Goal: Information Seeking & Learning: Compare options

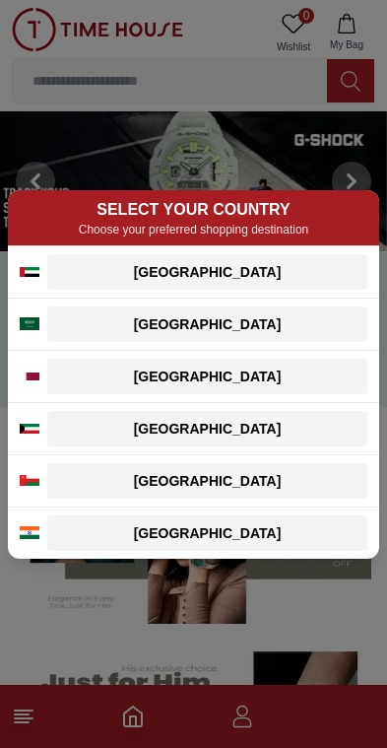
click at [300, 272] on div "[GEOGRAPHIC_DATA]" at bounding box center [207, 272] width 297 height 20
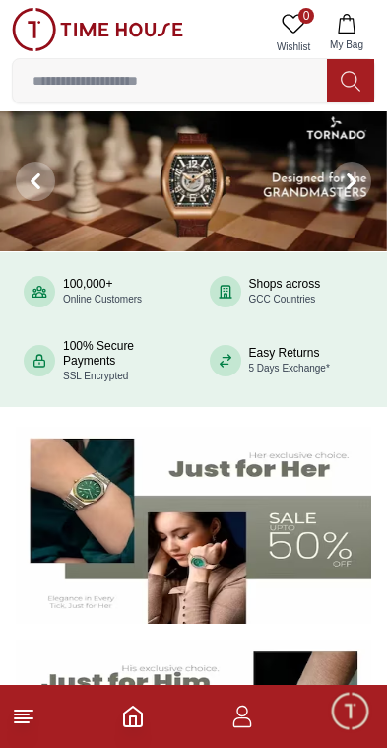
click at [244, 186] on img at bounding box center [193, 181] width 387 height 140
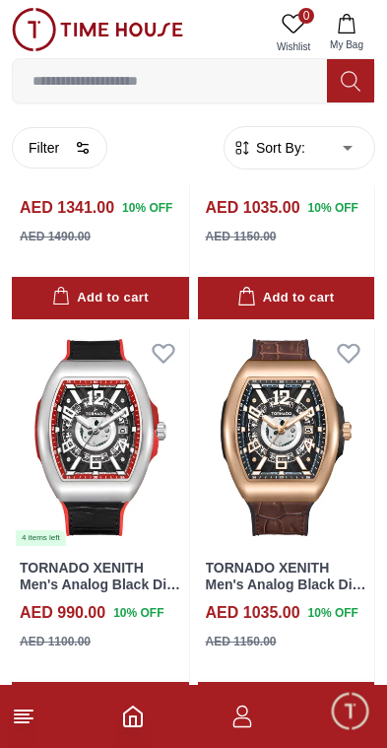
scroll to position [826, 0]
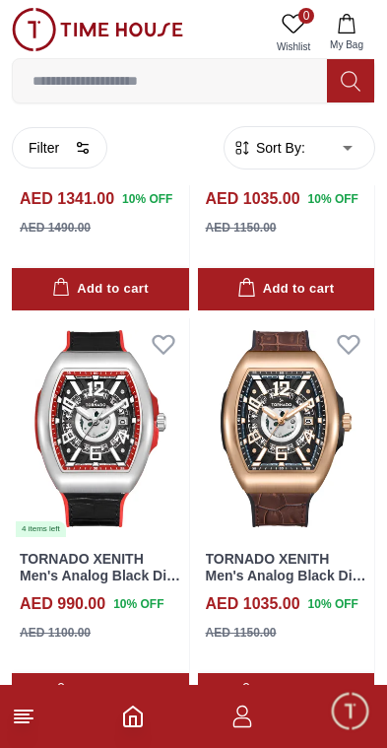
click at [296, 427] on img at bounding box center [286, 428] width 177 height 221
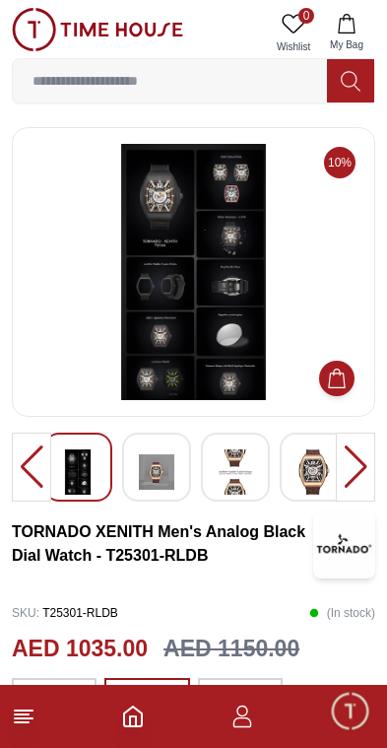
click at [137, 716] on icon "Home" at bounding box center [133, 717] width 24 height 24
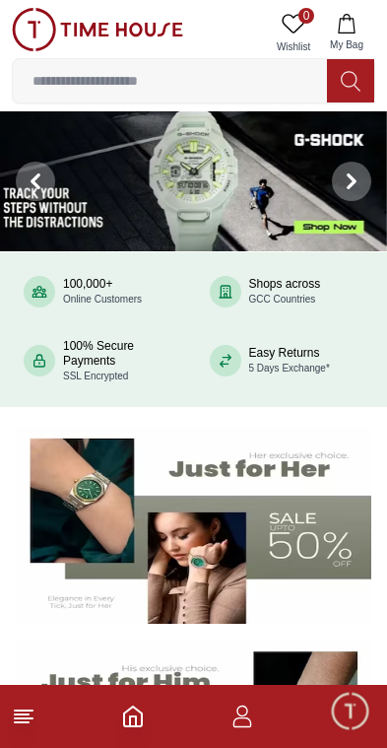
click at [350, 178] on icon at bounding box center [352, 181] width 6 height 13
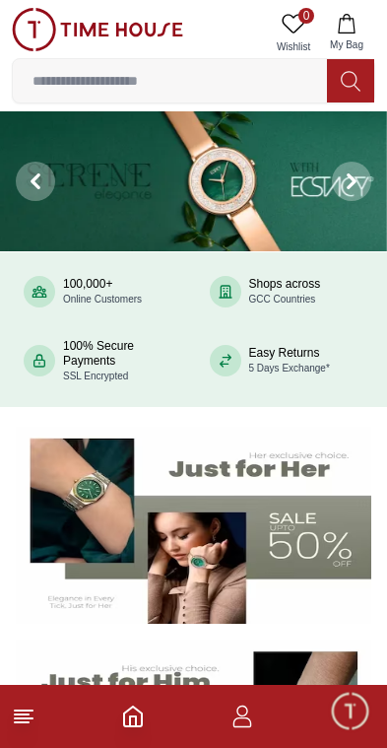
click at [367, 173] on span at bounding box center [351, 181] width 39 height 39
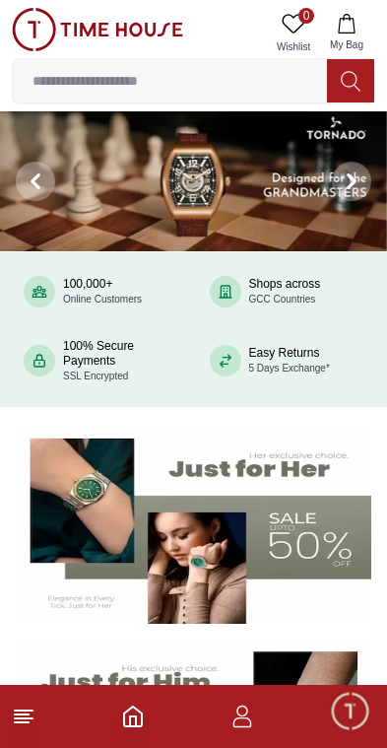
click at [366, 180] on span at bounding box center [351, 181] width 39 height 39
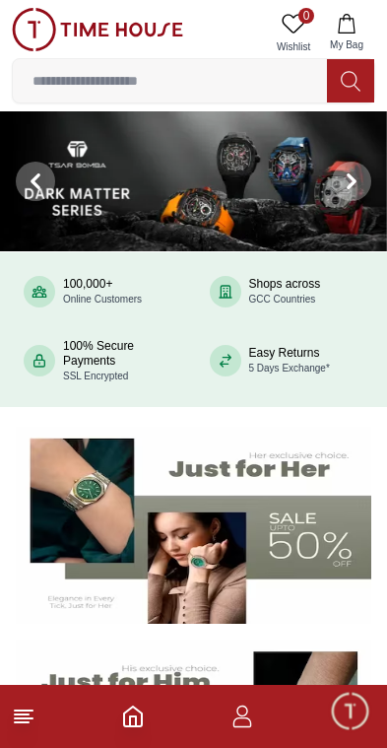
click at [357, 177] on icon at bounding box center [352, 181] width 16 height 16
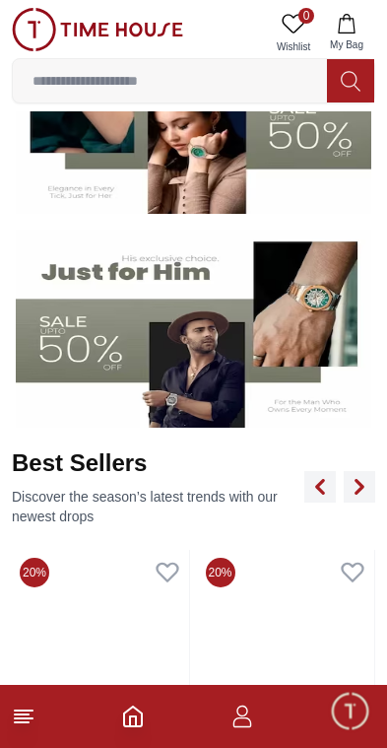
scroll to position [402, 0]
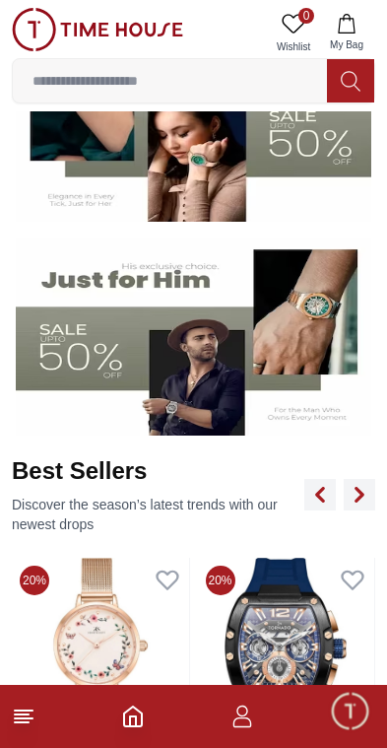
click at [33, 713] on icon at bounding box center [24, 717] width 24 height 24
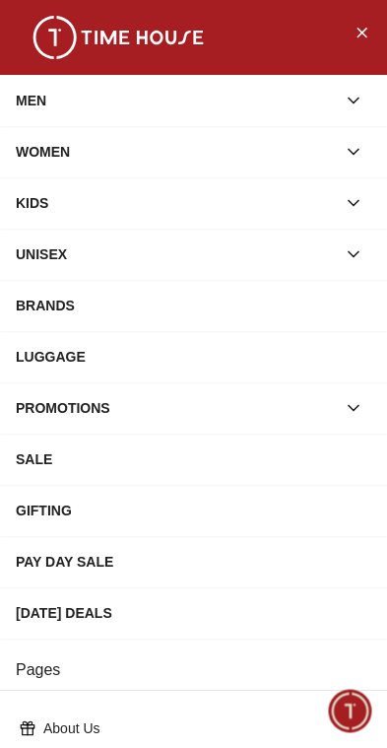
scroll to position [0, 0]
click at [53, 299] on div "BRANDS" at bounding box center [194, 305] width 356 height 35
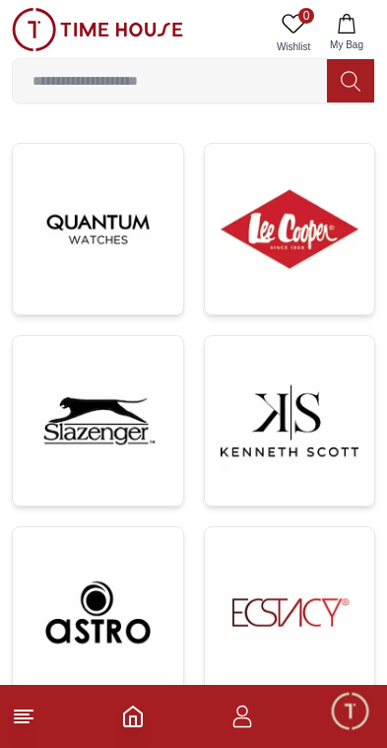
scroll to position [334, 0]
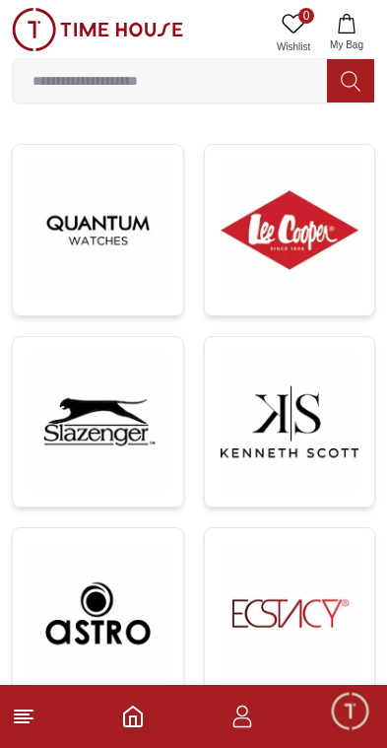
click at [111, 432] on img at bounding box center [98, 422] width 139 height 139
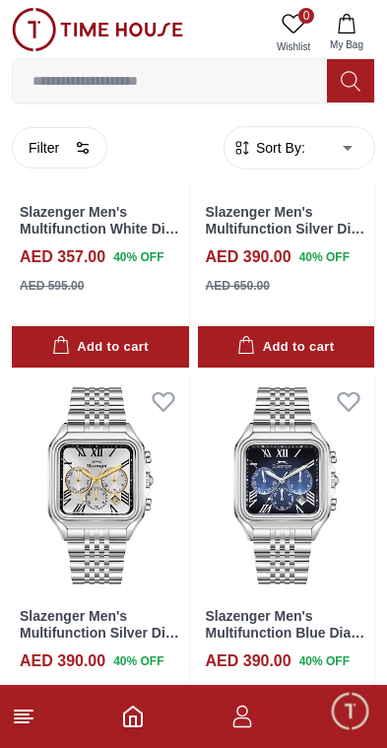
scroll to position [3161, 0]
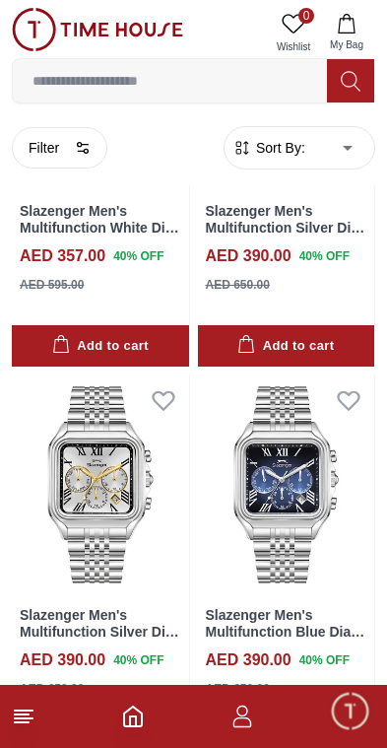
click at [311, 439] on img at bounding box center [286, 485] width 177 height 221
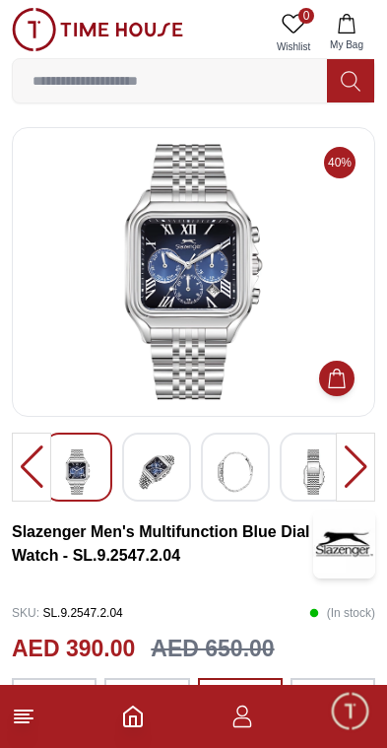
click at [173, 466] on img at bounding box center [156, 471] width 35 height 45
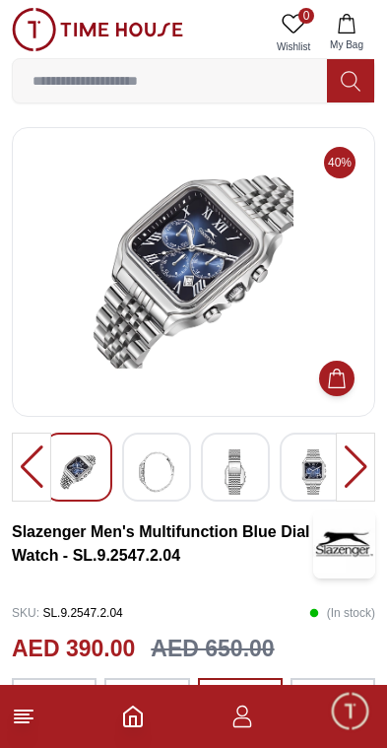
click at [240, 460] on img at bounding box center [235, 471] width 35 height 45
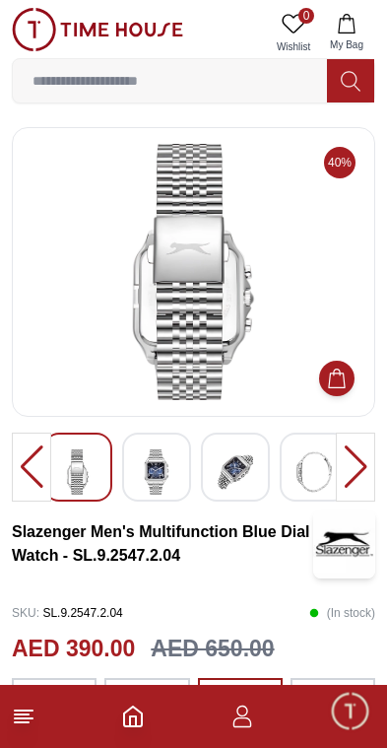
click at [243, 463] on img at bounding box center [235, 471] width 35 height 45
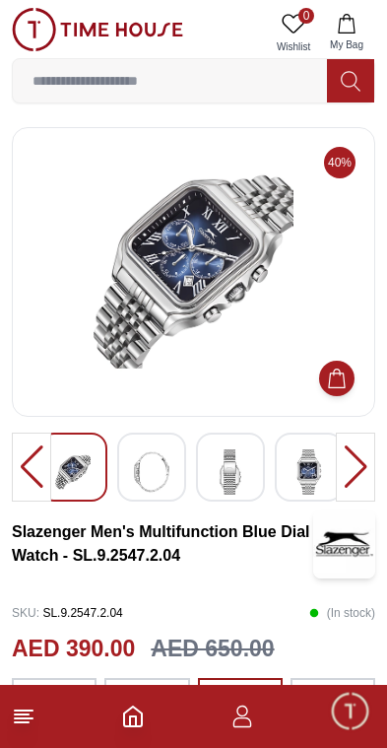
click at [301, 470] on img at bounding box center [309, 471] width 35 height 45
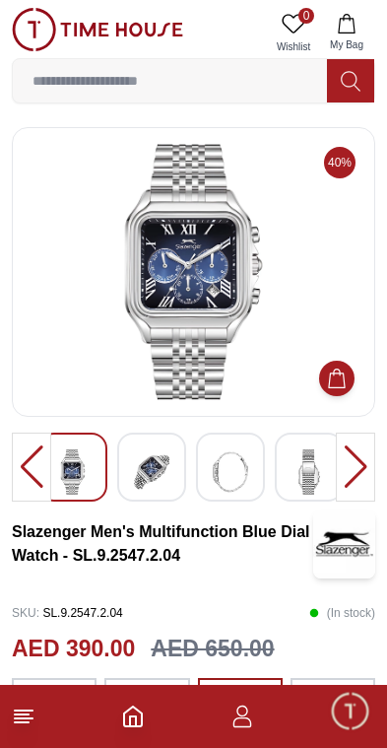
click at [311, 470] on img at bounding box center [309, 471] width 35 height 45
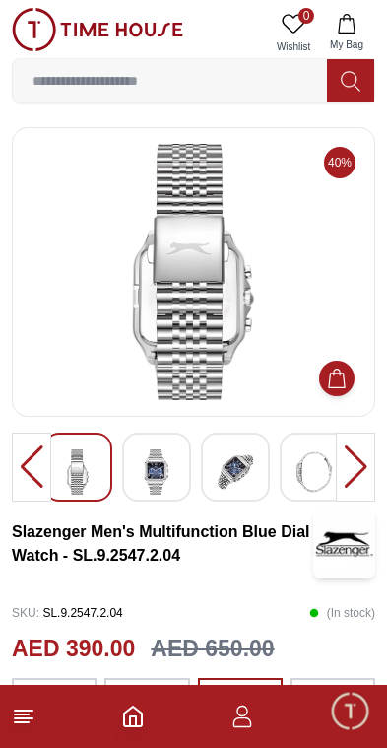
click at [367, 459] on div at bounding box center [355, 467] width 39 height 69
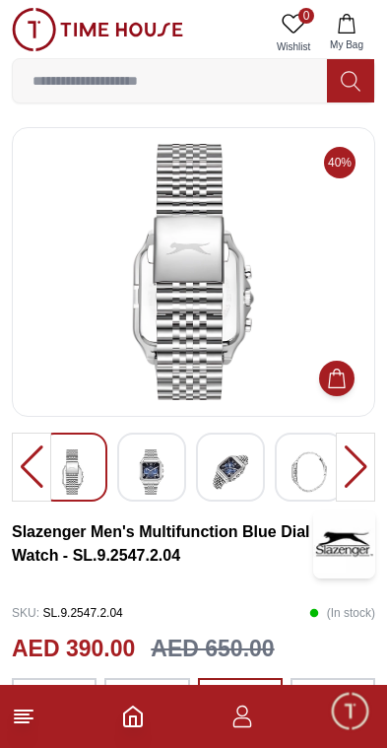
click at [350, 455] on div at bounding box center [355, 467] width 39 height 69
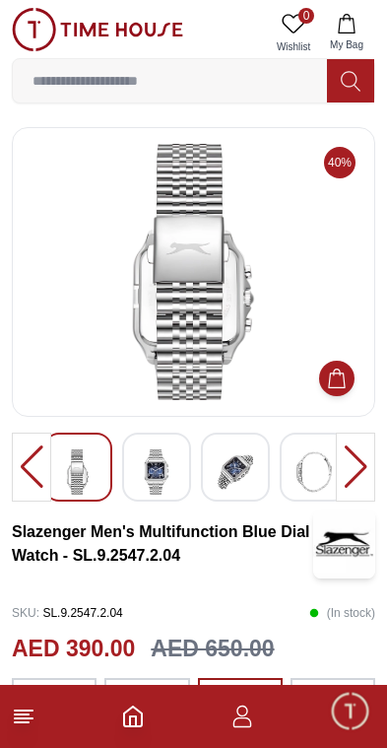
click at [166, 465] on img at bounding box center [156, 471] width 35 height 45
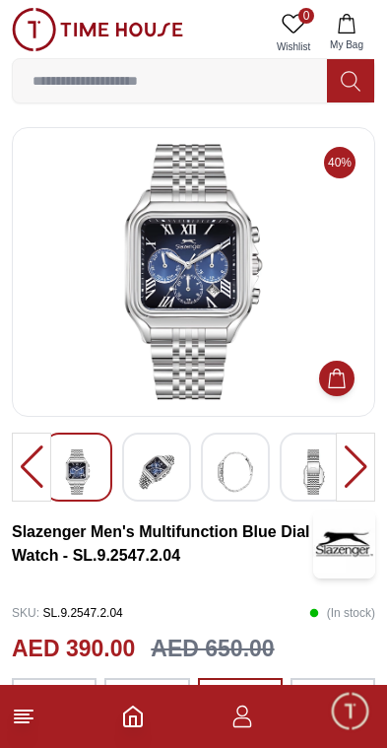
click at [45, 462] on div at bounding box center [31, 467] width 39 height 69
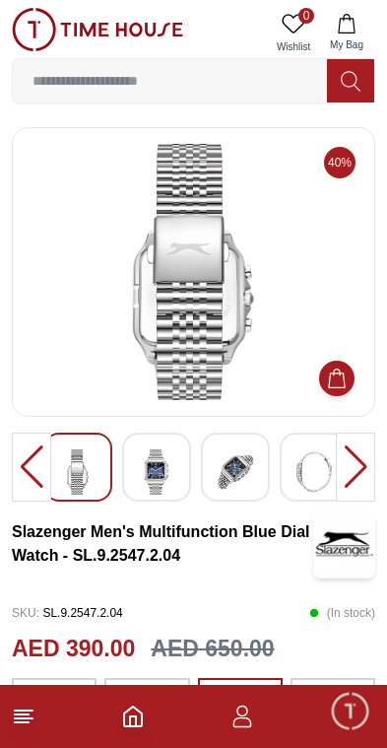
click at [25, 466] on div at bounding box center [31, 467] width 39 height 69
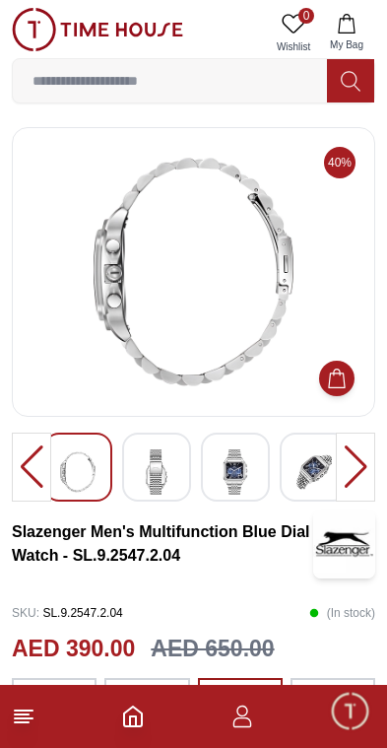
click at [30, 716] on icon at bounding box center [24, 717] width 24 height 24
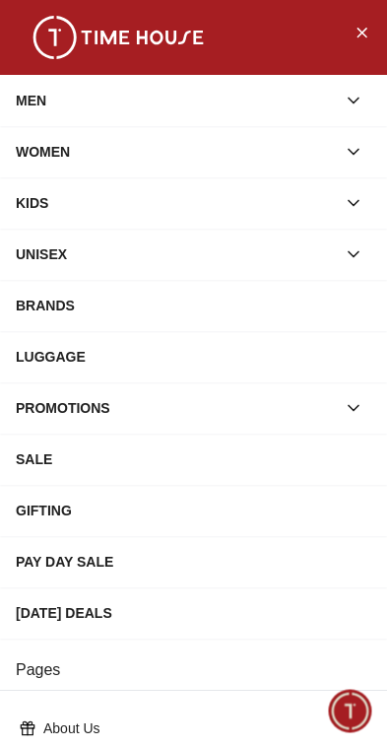
click at [365, 30] on icon "Close Menu" at bounding box center [362, 32] width 9 height 9
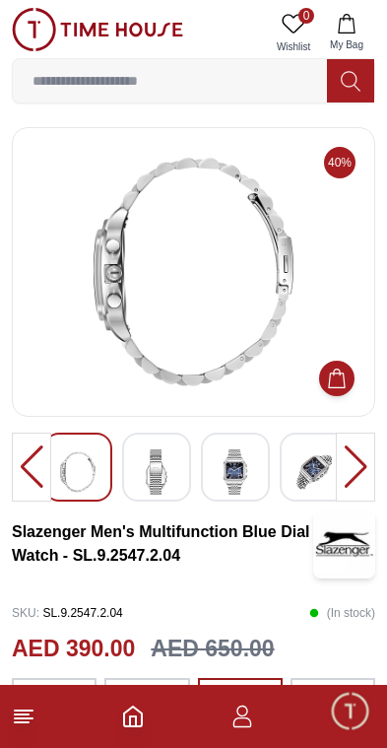
click at [129, 706] on icon "Home" at bounding box center [133, 717] width 24 height 24
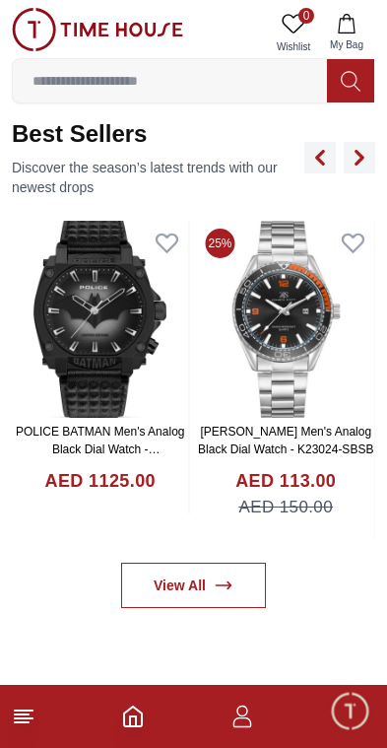
scroll to position [741, 0]
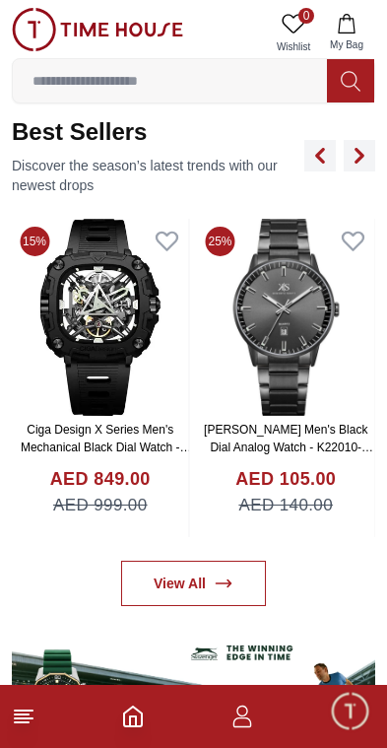
click at [220, 580] on icon at bounding box center [224, 584] width 20 height 20
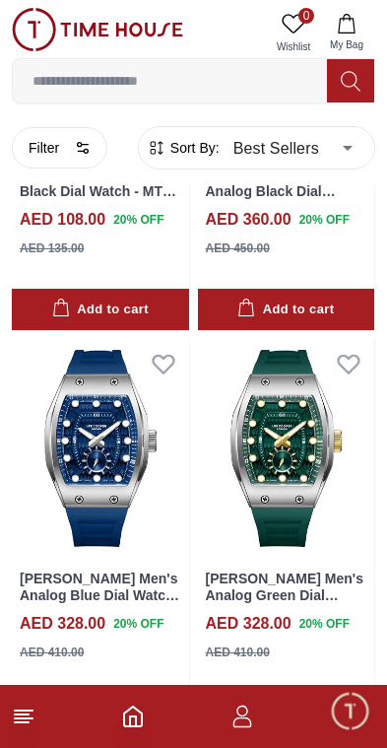
scroll to position [328, 0]
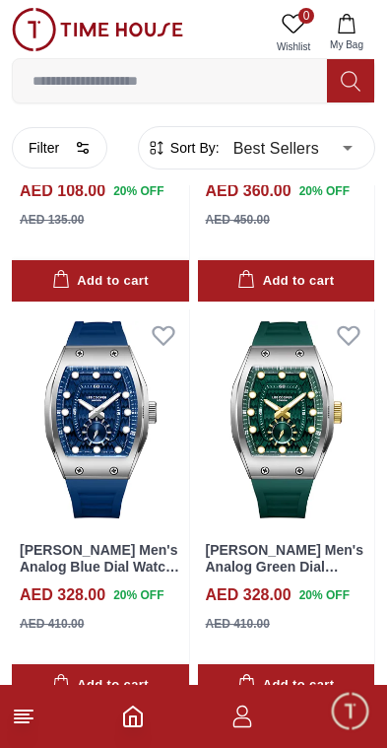
click at [120, 434] on img at bounding box center [100, 419] width 177 height 221
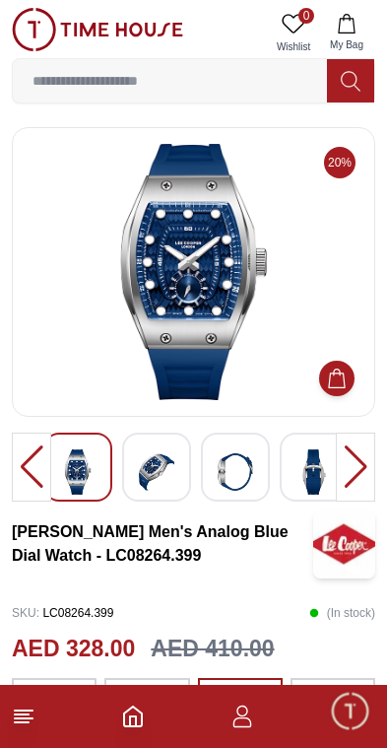
click at [156, 463] on img at bounding box center [156, 471] width 35 height 45
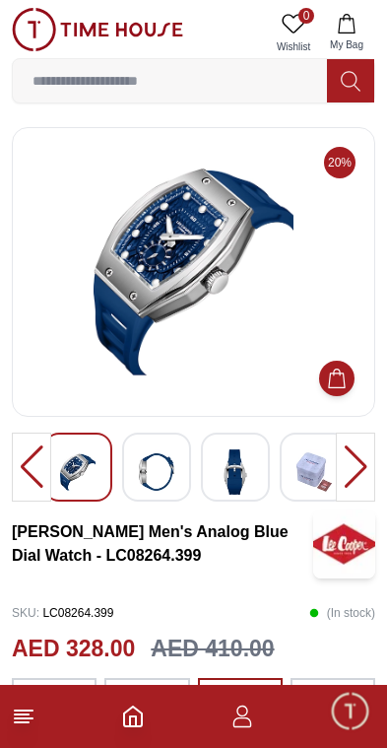
click at [229, 473] on img at bounding box center [235, 471] width 35 height 45
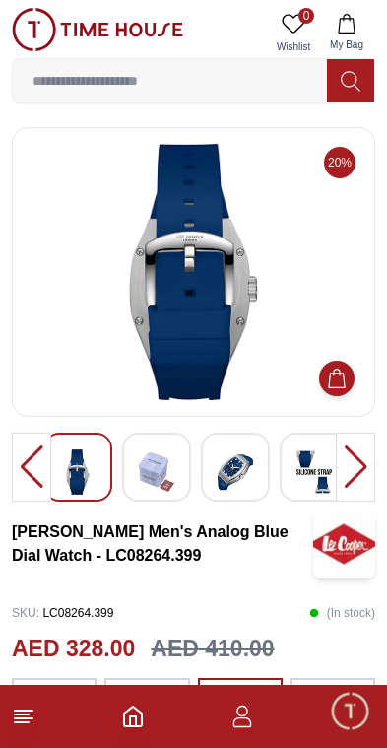
click at [242, 477] on img at bounding box center [235, 471] width 35 height 45
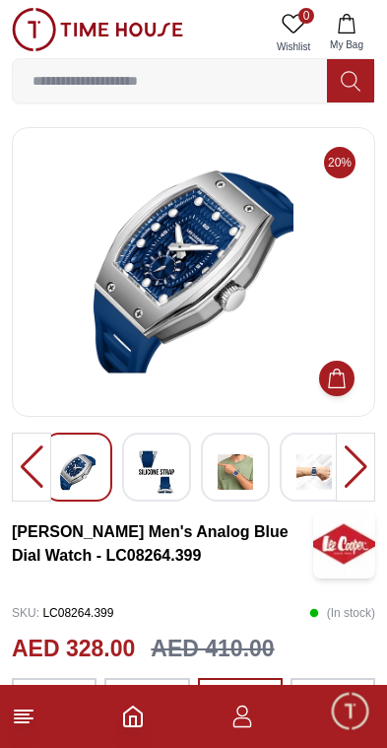
click at [241, 469] on img at bounding box center [235, 471] width 35 height 45
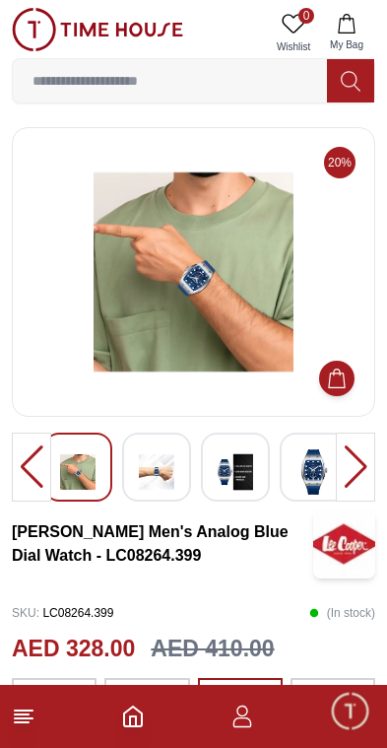
click at [303, 469] on img at bounding box center [314, 471] width 35 height 45
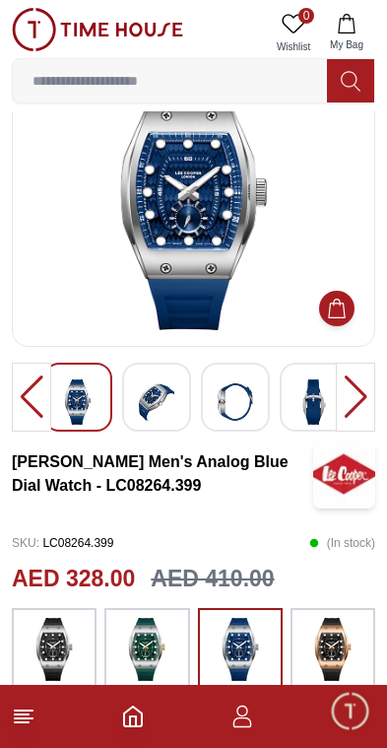
scroll to position [34, 0]
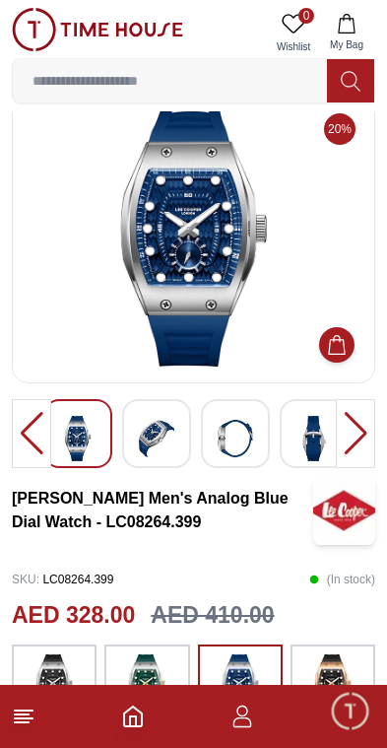
click at [139, 717] on icon "Home" at bounding box center [133, 717] width 24 height 24
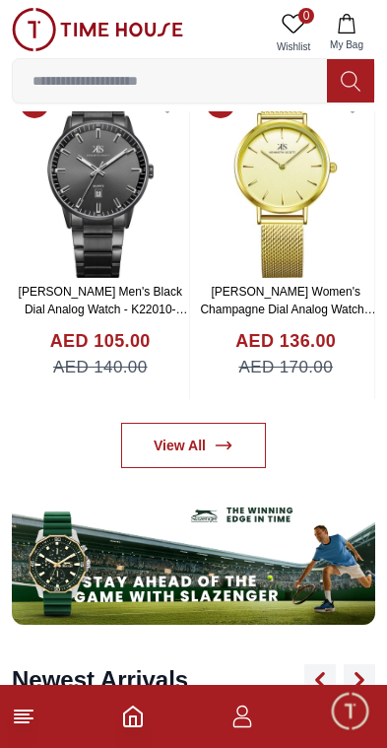
scroll to position [919, 0]
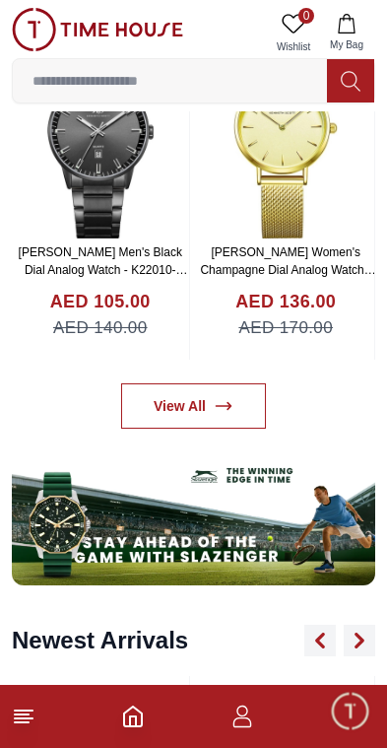
click at [219, 387] on link "View All" at bounding box center [193, 405] width 145 height 45
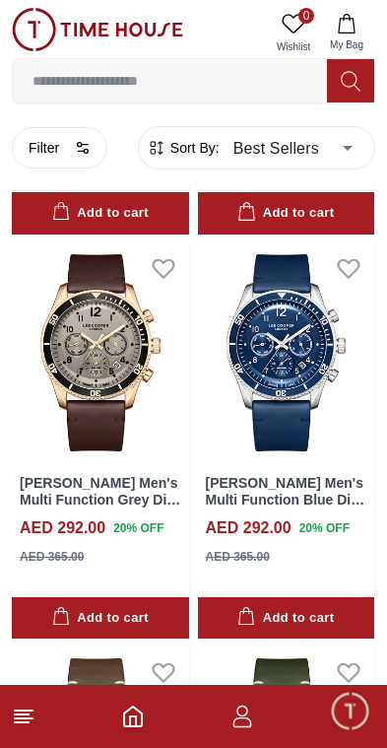
scroll to position [2815, 0]
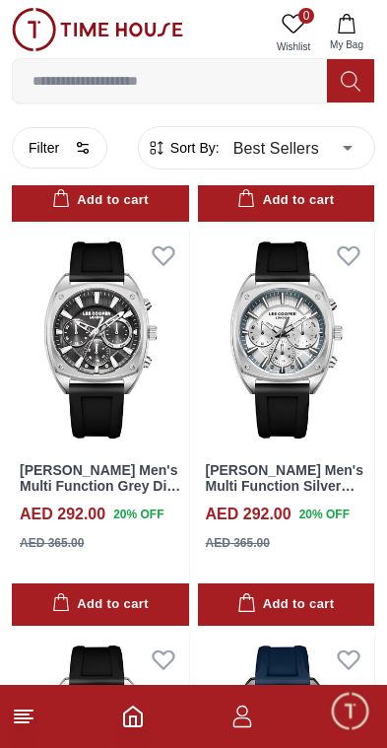
scroll to position [6479, 0]
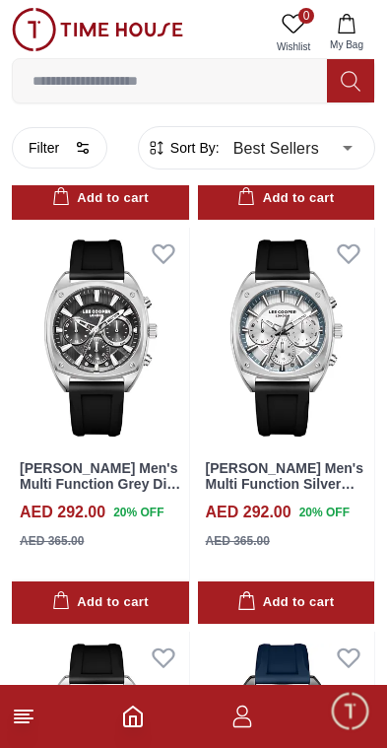
click at [310, 341] on img at bounding box center [286, 338] width 177 height 221
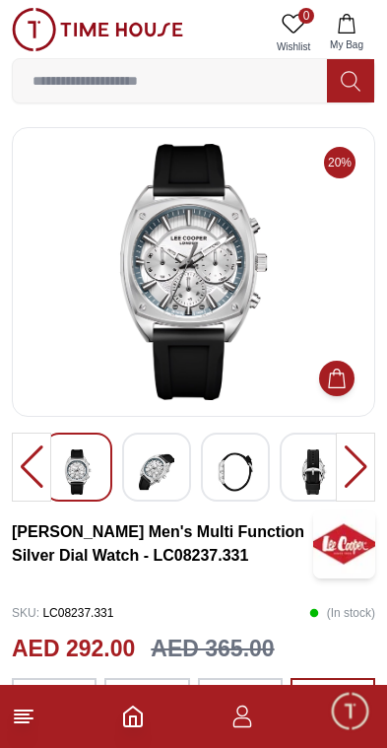
click at [162, 469] on img at bounding box center [156, 471] width 35 height 45
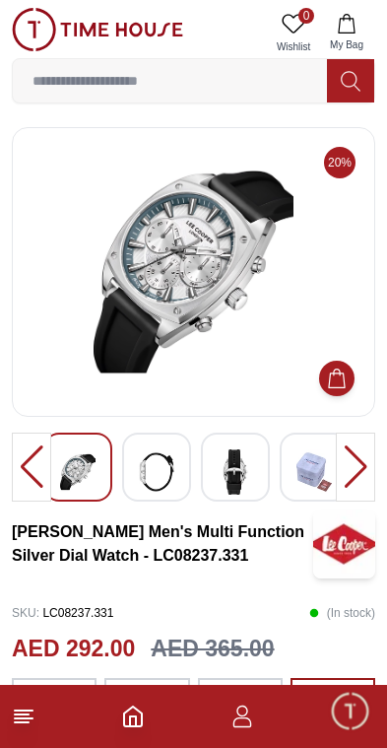
click at [240, 471] on img at bounding box center [235, 471] width 35 height 45
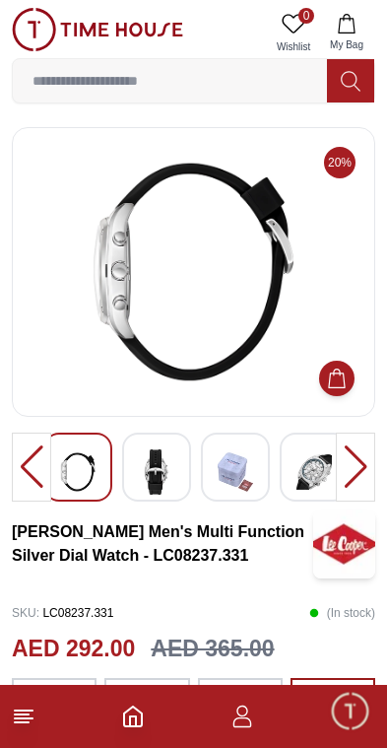
click at [92, 470] on img at bounding box center [77, 471] width 35 height 45
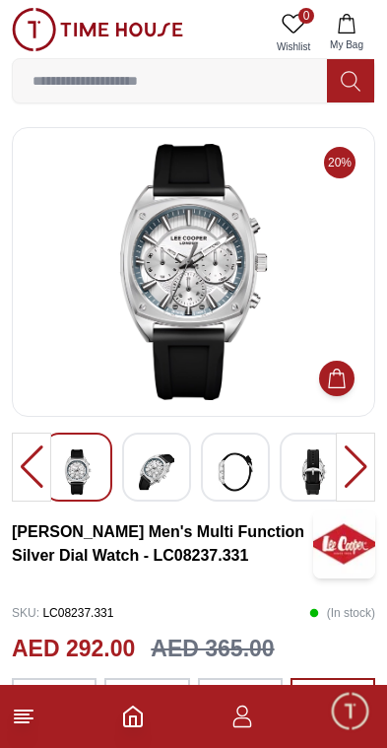
click at [159, 469] on img at bounding box center [156, 471] width 35 height 45
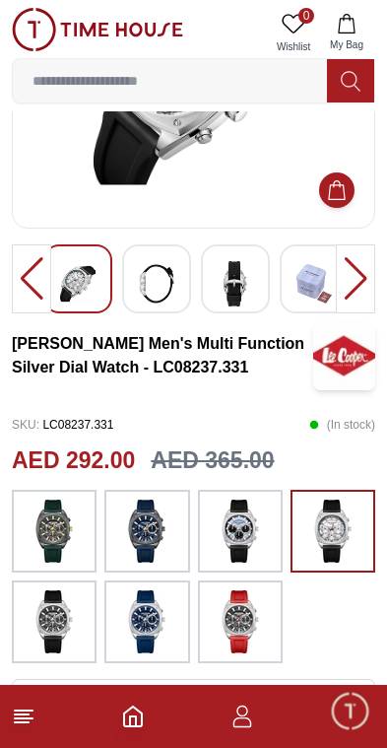
scroll to position [233, 0]
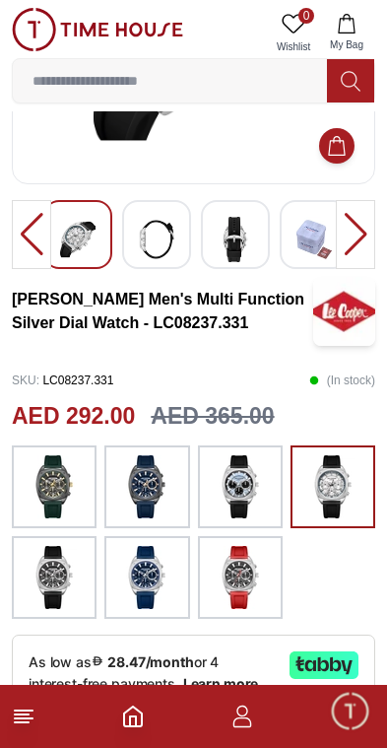
click at [107, 497] on div at bounding box center [146, 487] width 85 height 83
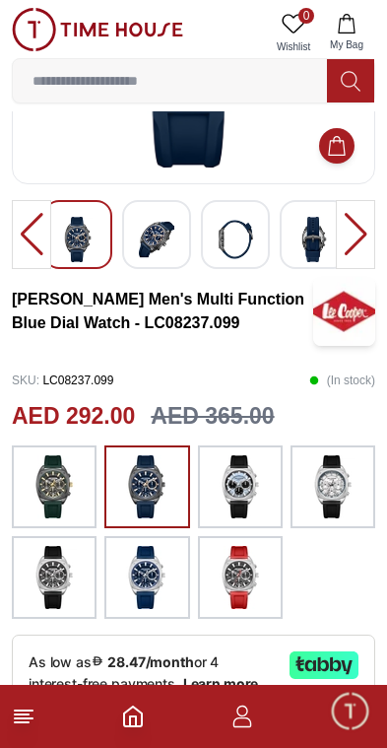
click at [244, 578] on img at bounding box center [240, 577] width 49 height 63
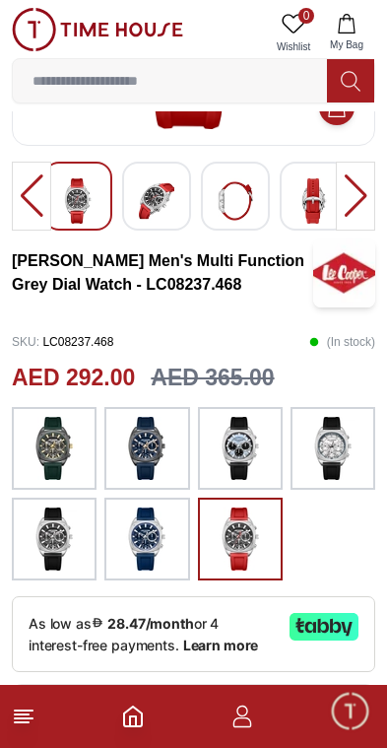
scroll to position [301, 0]
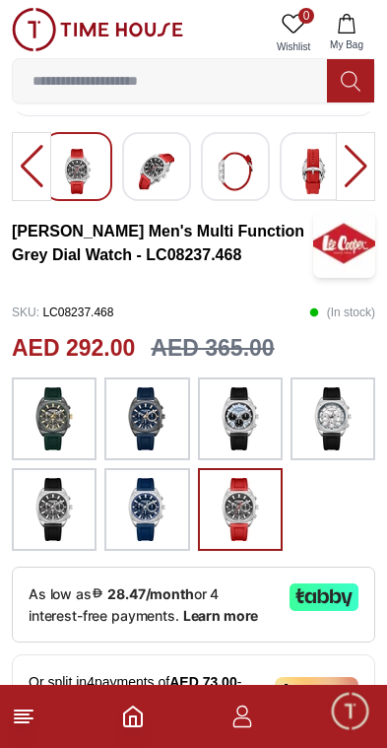
click at [151, 510] on img at bounding box center [146, 509] width 49 height 63
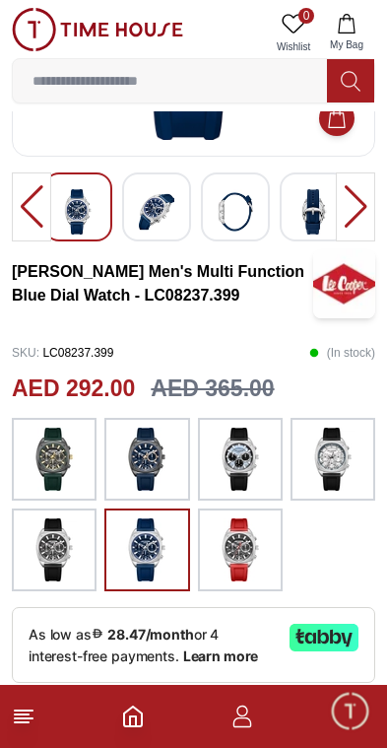
scroll to position [259, 0]
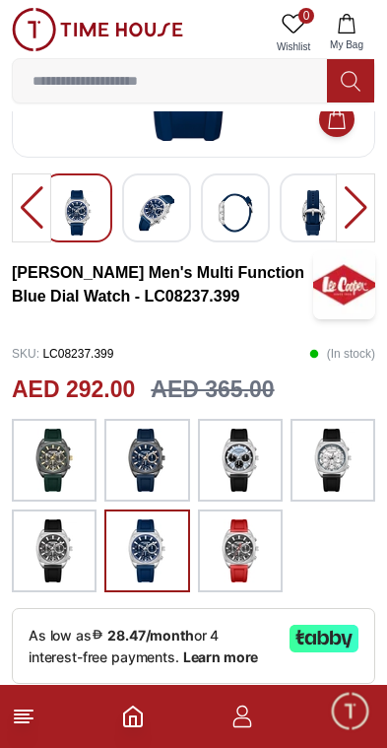
click at [71, 540] on img at bounding box center [54, 550] width 49 height 63
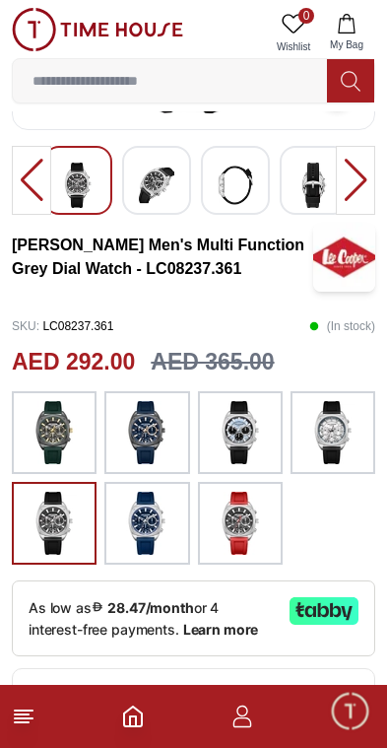
scroll to position [286, 0]
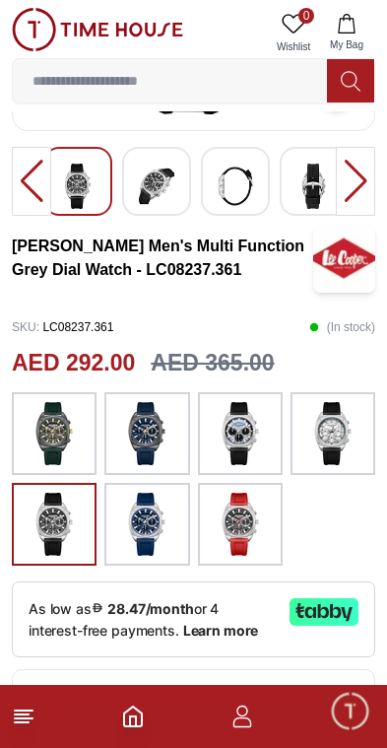
click at [344, 436] on img at bounding box center [333, 433] width 49 height 63
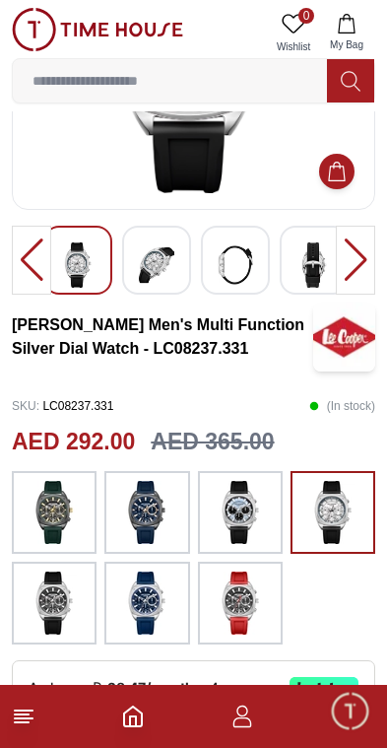
scroll to position [205, 0]
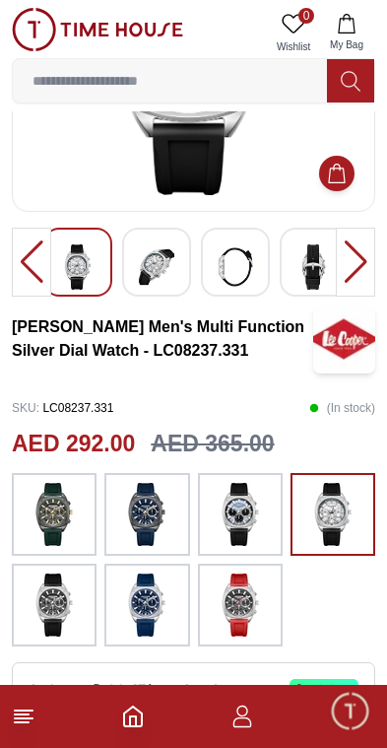
click at [253, 526] on img at bounding box center [240, 514] width 49 height 63
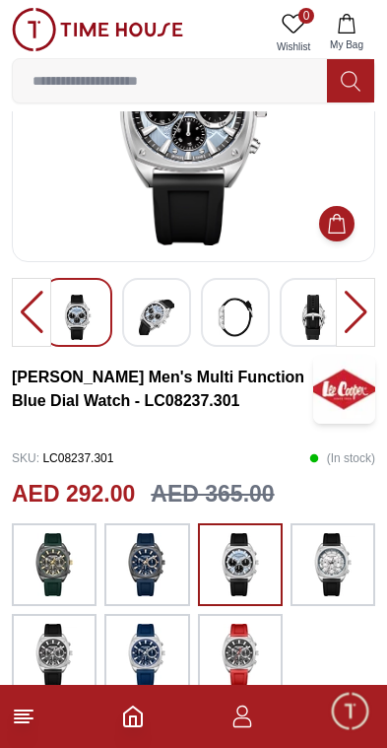
scroll to position [159, 0]
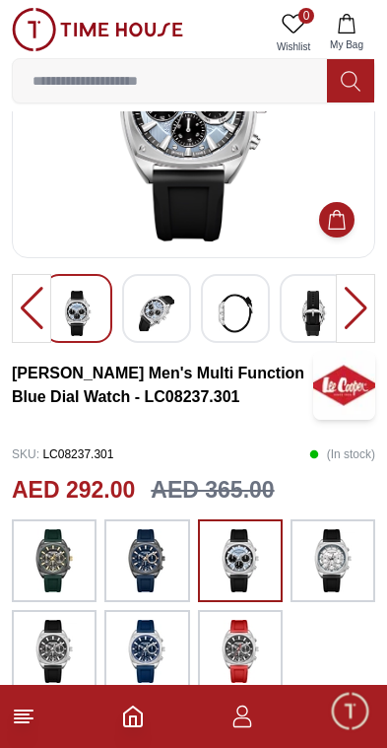
click at [72, 557] on img at bounding box center [54, 560] width 49 height 63
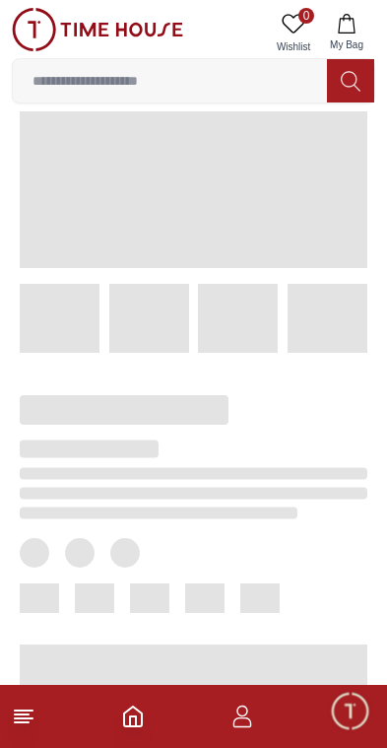
click at [143, 713] on icon "Home" at bounding box center [133, 717] width 24 height 24
